Goal: Navigation & Orientation: Understand site structure

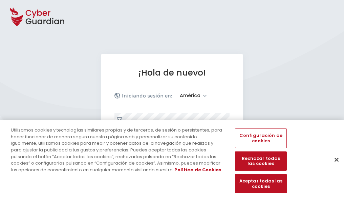
select select "América"
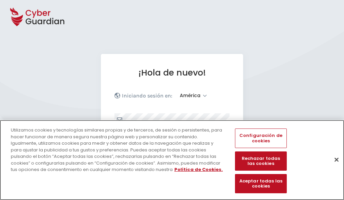
scroll to position [88, 0]
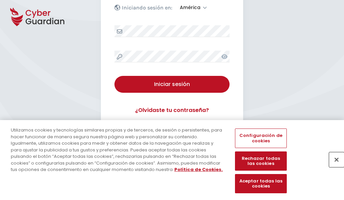
click at [333, 167] on button "Cerrar" at bounding box center [336, 159] width 15 height 15
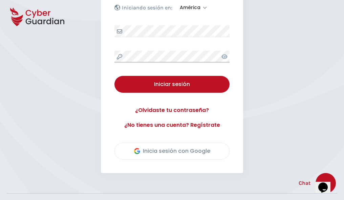
scroll to position [153, 0]
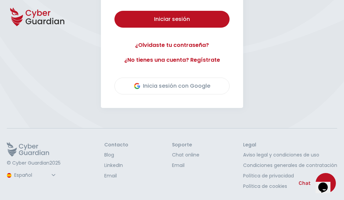
click at [114, 11] on button "Iniciar sesión" at bounding box center [171, 19] width 115 height 17
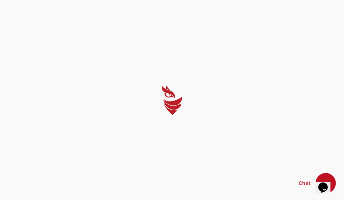
scroll to position [0, 0]
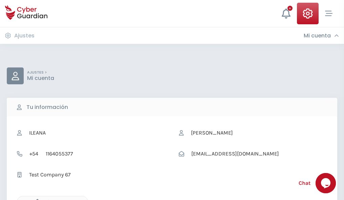
click at [36, 200] on icon "button" at bounding box center [36, 202] width 6 height 6
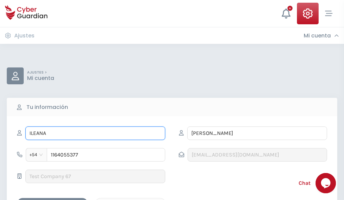
click at [95, 134] on input "ILEANA" at bounding box center [95, 134] width 140 height 14
type input "I"
type input "Jacinto"
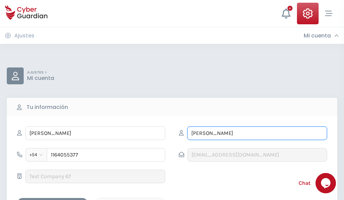
click at [257, 134] on input "CORREA" at bounding box center [257, 134] width 140 height 14
type input "C"
type input "Acuña"
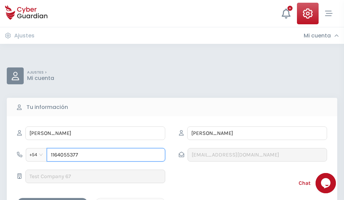
click at [106, 155] on input "1164055377" at bounding box center [106, 155] width 118 height 14
type input "1"
type input "4977092667"
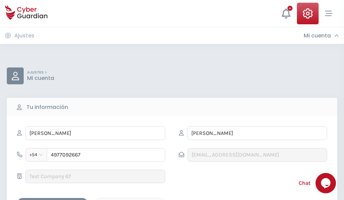
click at [130, 200] on div "Cancelar" at bounding box center [130, 204] width 60 height 8
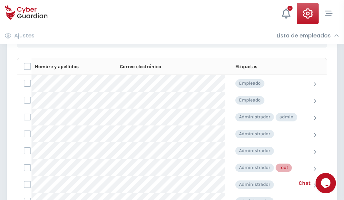
scroll to position [340, 0]
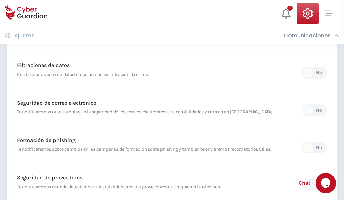
scroll to position [356, 0]
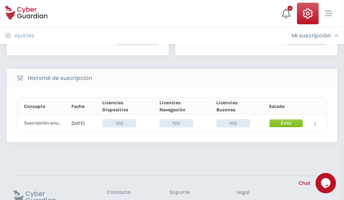
scroll to position [171, 0]
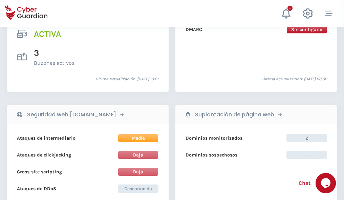
scroll to position [687, 0]
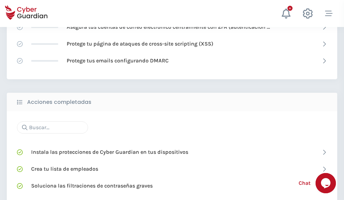
scroll to position [450, 0]
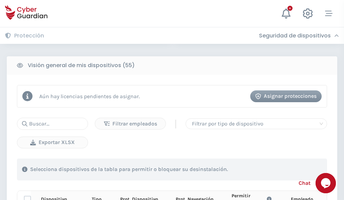
scroll to position [597, 0]
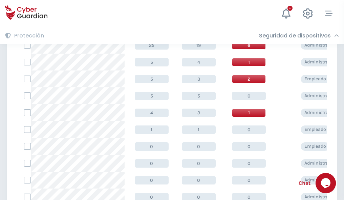
scroll to position [341, 0]
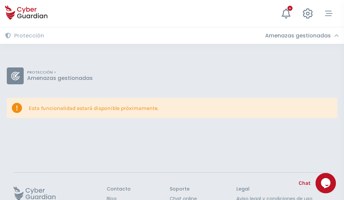
scroll to position [44, 0]
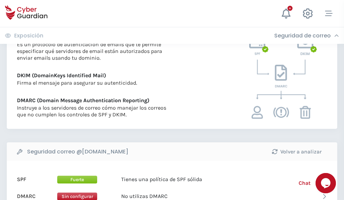
scroll to position [365, 0]
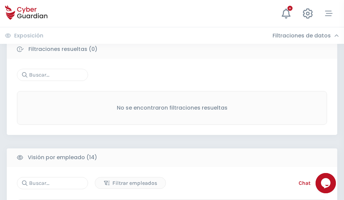
scroll to position [611, 0]
